Goal: Information Seeking & Learning: Learn about a topic

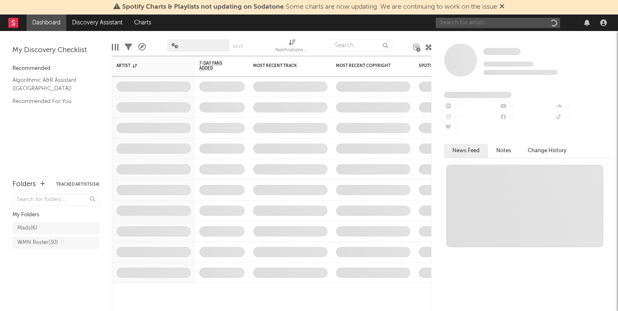
click at [466, 20] on input "text" at bounding box center [498, 23] width 124 height 10
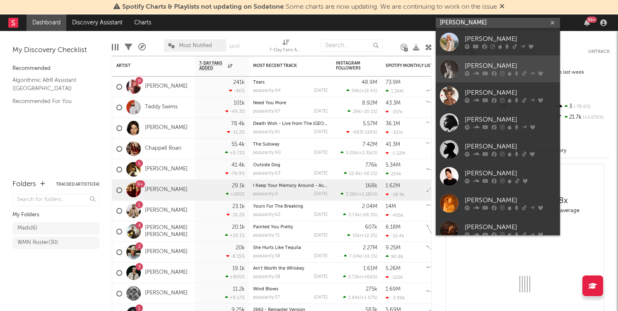
type input "taylor"
click at [472, 63] on div "[PERSON_NAME]" at bounding box center [510, 66] width 91 height 10
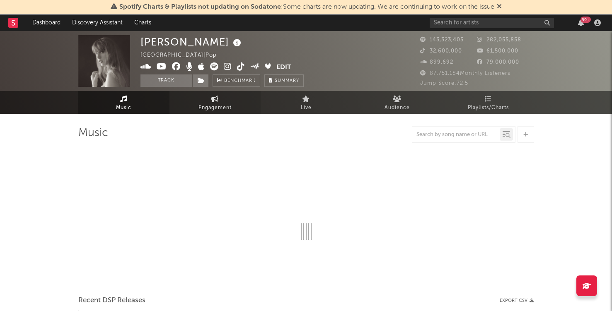
select select "6m"
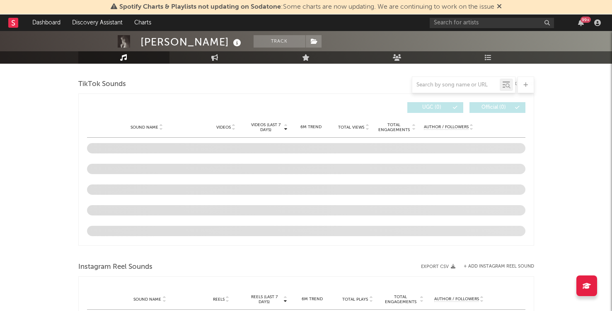
scroll to position [542, 0]
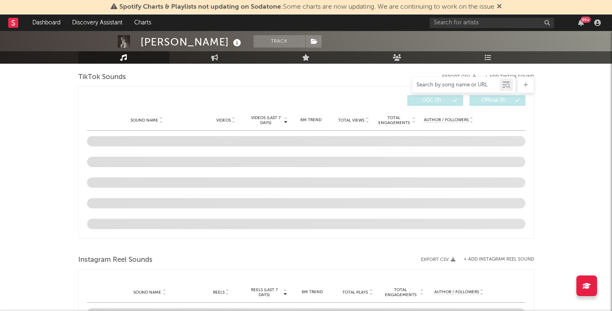
click at [432, 84] on input "text" at bounding box center [455, 85] width 87 height 7
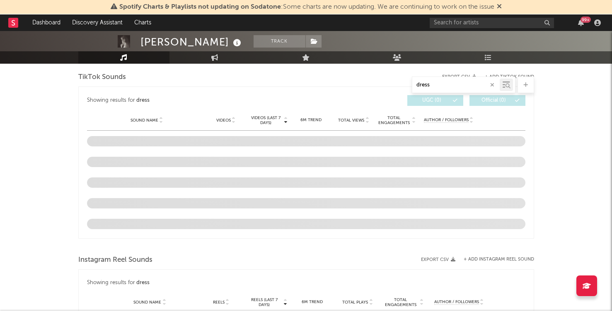
type input "dress"
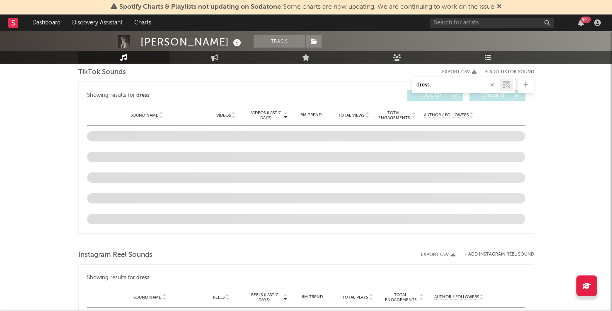
scroll to position [497, 0]
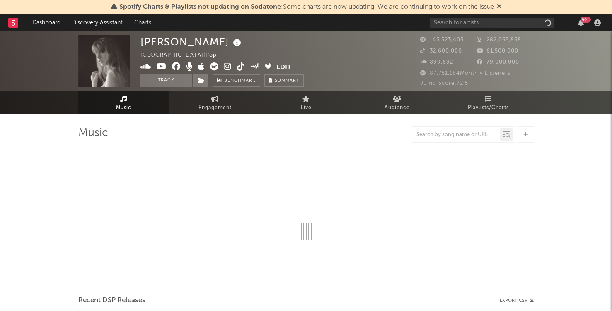
select select "6m"
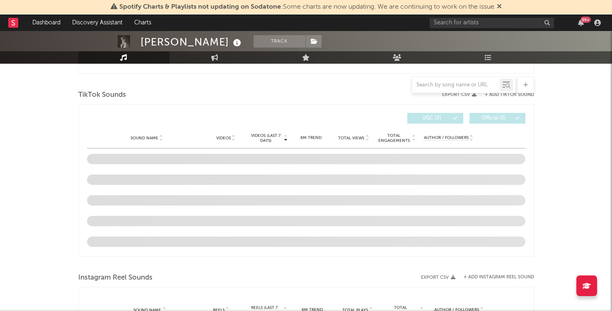
scroll to position [539, 0]
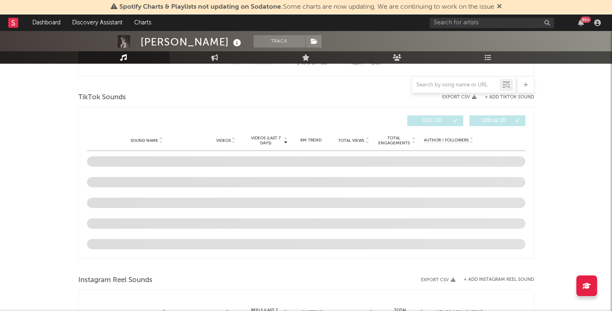
click at [501, 8] on icon at bounding box center [498, 6] width 5 height 7
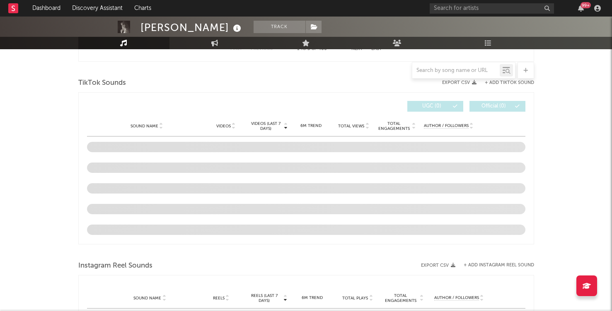
scroll to position [0, 0]
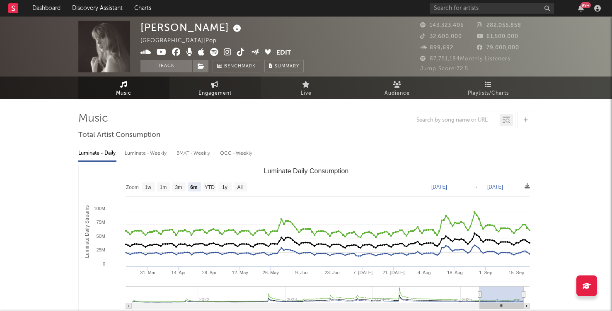
click at [210, 99] on link "Engagement" at bounding box center [214, 88] width 91 height 23
select select "1w"
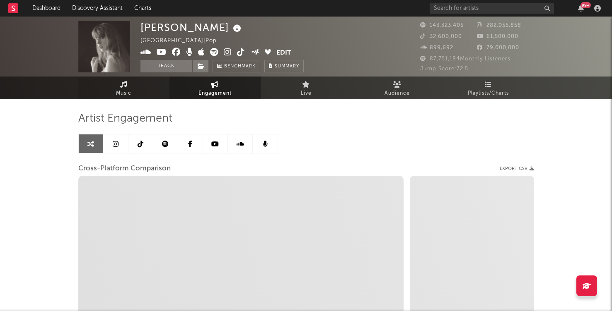
click at [127, 79] on link "Music" at bounding box center [123, 88] width 91 height 23
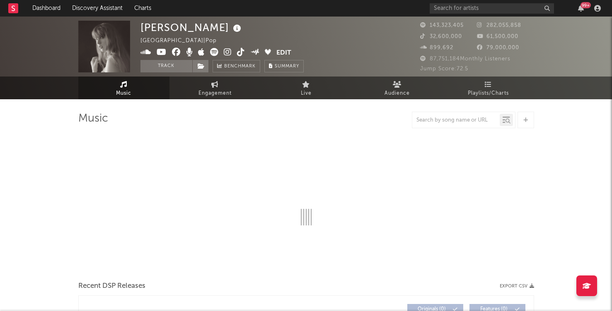
select select "6m"
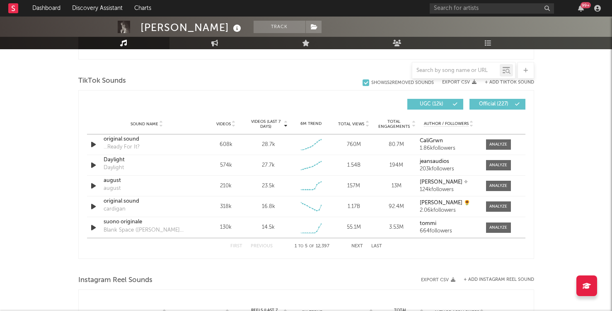
scroll to position [545, 0]
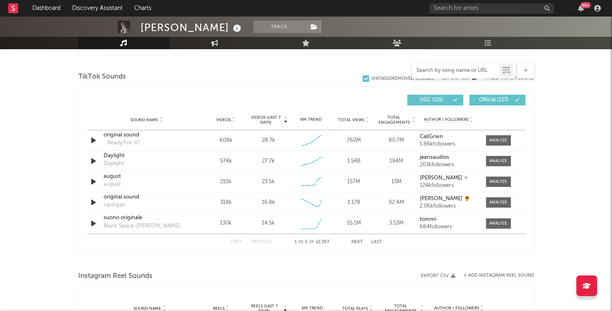
click at [442, 70] on input "text" at bounding box center [455, 70] width 87 height 7
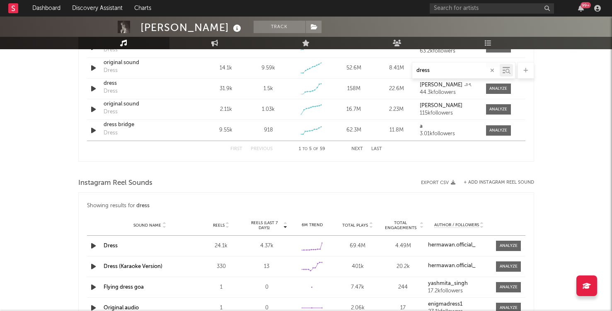
scroll to position [573, 0]
type input "dress"
click at [514, 246] on div at bounding box center [508, 245] width 18 height 6
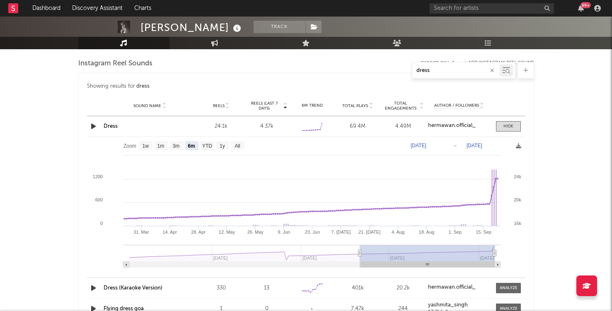
scroll to position [692, 0]
click at [159, 147] on text "1m" at bounding box center [160, 146] width 7 height 6
select select "1m"
type input "[DATE]"
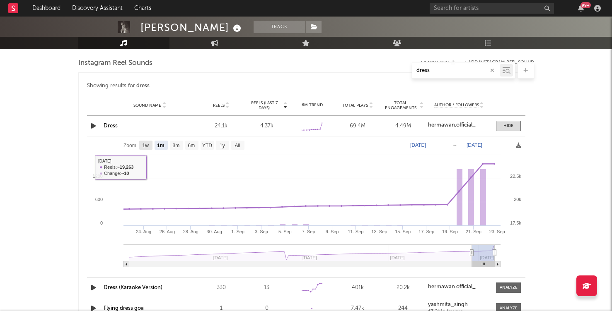
click at [143, 145] on text "1w" at bounding box center [145, 146] width 7 height 6
select select "1w"
type input "[DATE]"
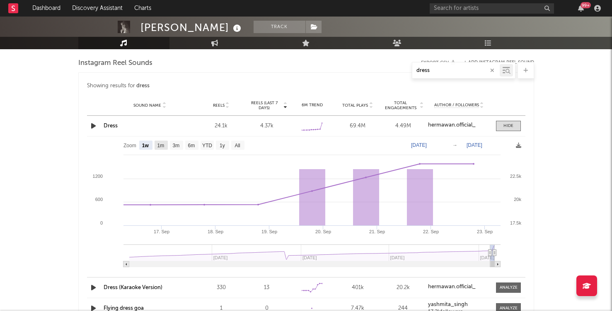
click at [163, 147] on text "1m" at bounding box center [160, 146] width 7 height 6
select select "1m"
type input "[DATE]"
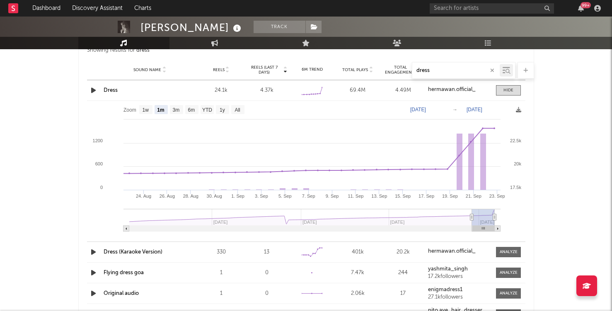
scroll to position [729, 0]
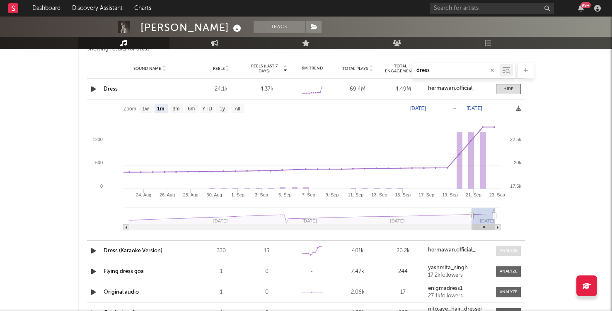
click at [511, 254] on div at bounding box center [508, 251] width 18 height 6
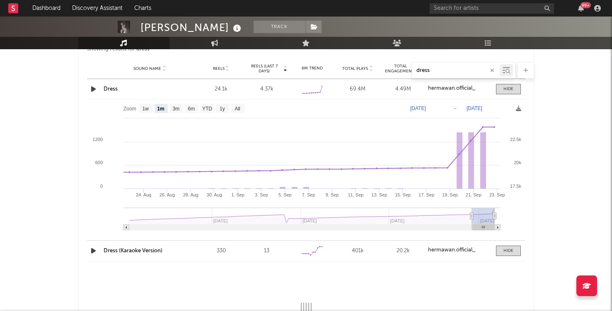
select select "6m"
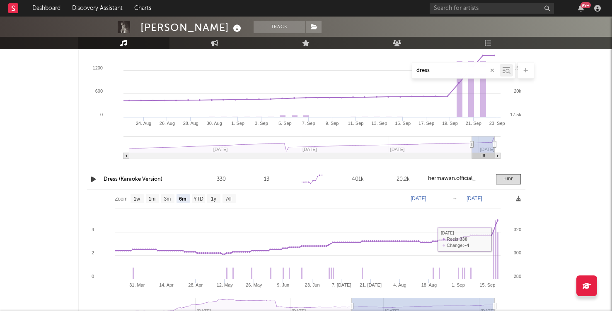
scroll to position [795, 0]
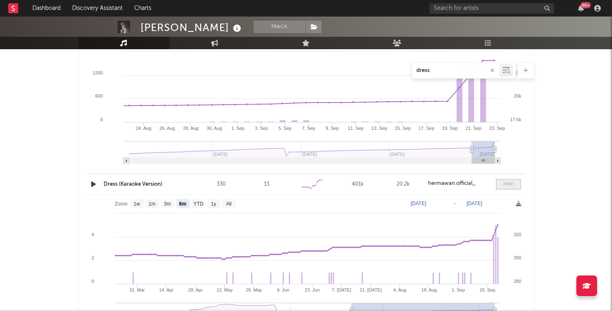
click at [503, 187] on div at bounding box center [508, 184] width 10 height 6
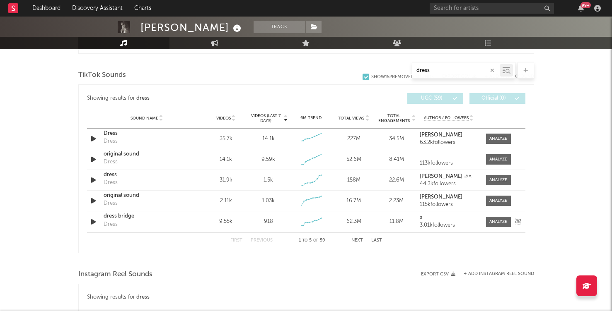
scroll to position [470, 0]
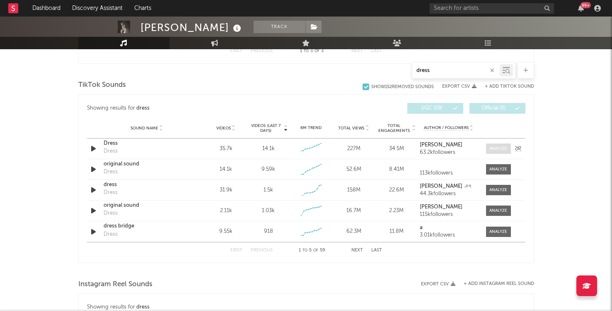
click at [497, 147] on div at bounding box center [498, 149] width 18 height 6
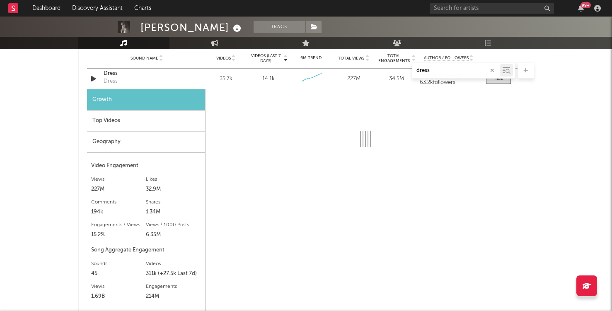
scroll to position [538, 0]
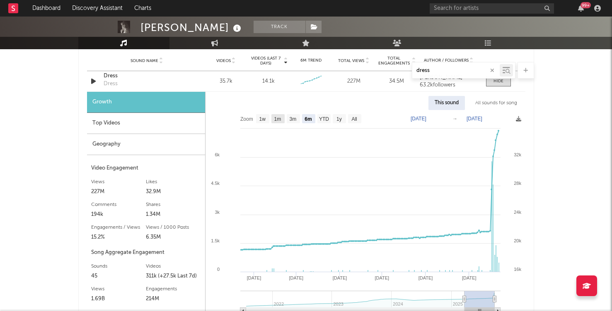
click at [282, 120] on rect at bounding box center [277, 118] width 13 height 9
select select "1m"
type input "[DATE]"
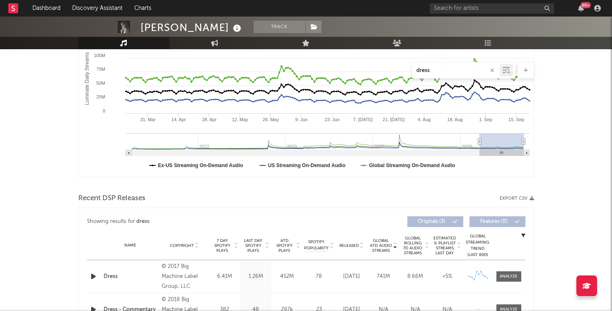
scroll to position [11, 0]
